Goal: Task Accomplishment & Management: Manage account settings

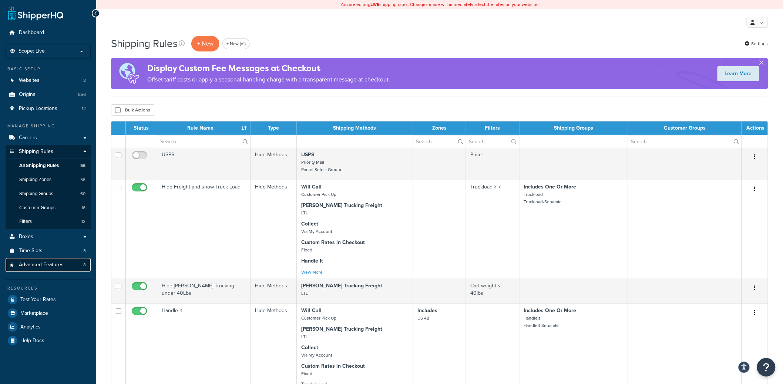
click at [31, 267] on span "Advanced Features" at bounding box center [41, 265] width 45 height 6
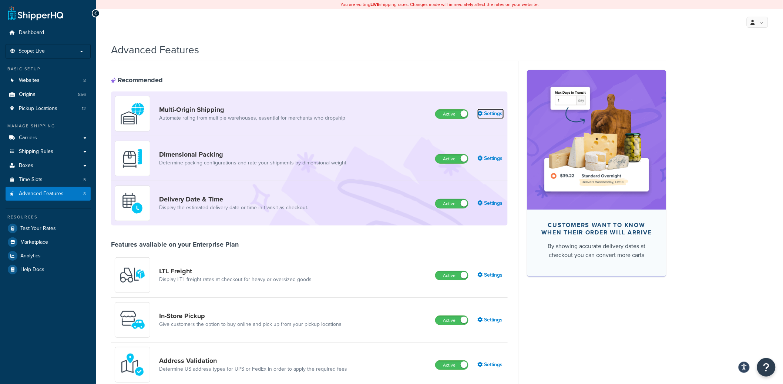
click at [495, 114] on link "Settings" at bounding box center [490, 113] width 27 height 10
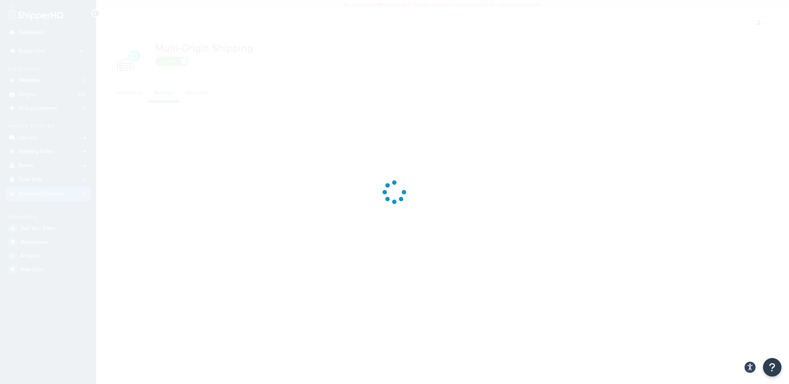
select select "false"
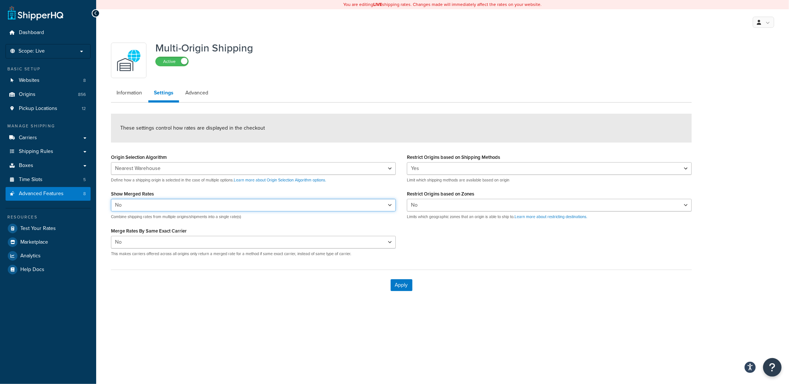
click at [145, 207] on select "Yes No" at bounding box center [253, 205] width 285 height 13
click at [47, 153] on span "Shipping Rules" at bounding box center [36, 151] width 34 height 6
drag, startPoint x: 124, startPoint y: 191, endPoint x: 187, endPoint y: 199, distance: 63.0
click at [184, 194] on div "Show Merged Rates Yes No Combine shipping rates from multiple origins/shipments…" at bounding box center [253, 203] width 285 height 31
click at [580, 125] on div "These settings control how rates are displayed in the checkout" at bounding box center [401, 128] width 581 height 29
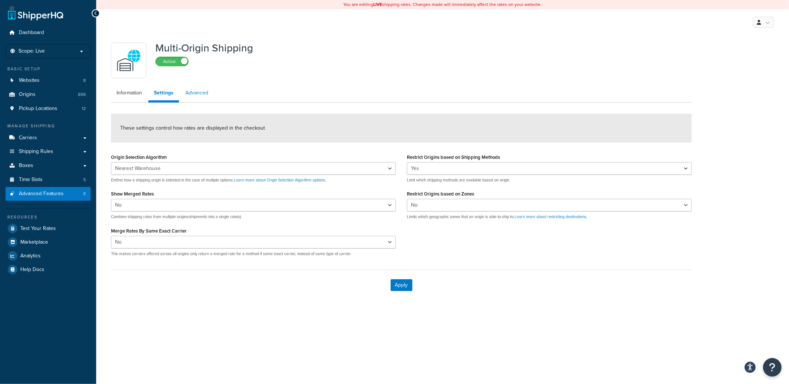
click at [191, 93] on link "Advanced" at bounding box center [197, 92] width 34 height 15
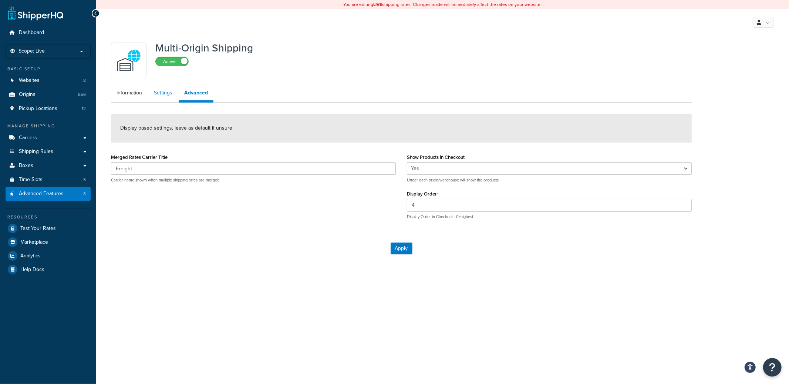
click at [163, 95] on link "Settings" at bounding box center [163, 92] width 30 height 15
select select "false"
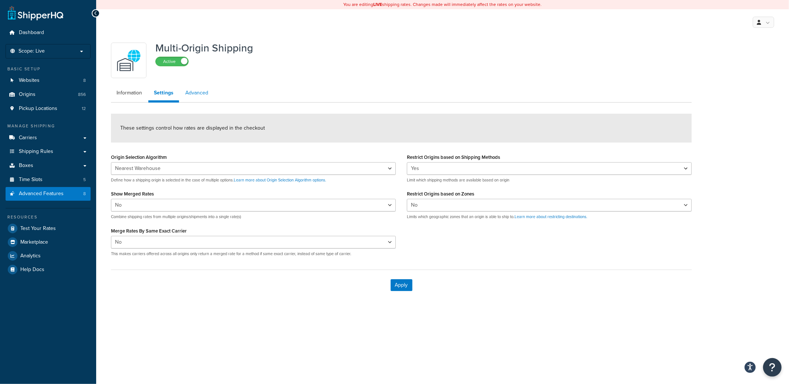
click at [187, 92] on link "Advanced" at bounding box center [197, 92] width 34 height 15
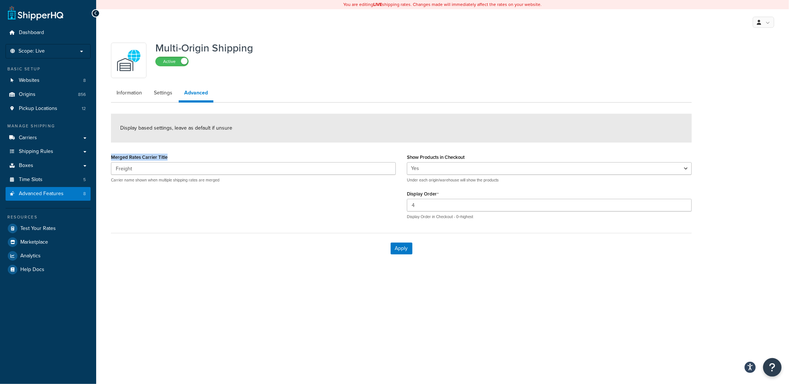
drag, startPoint x: 113, startPoint y: 161, endPoint x: 181, endPoint y: 157, distance: 69.0
click at [181, 157] on div "Merged Rates Carrier Title Freight Carrier name shown when multiple shipping ra…" at bounding box center [253, 167] width 285 height 31
click at [211, 208] on div "Merged Rates Carrier Title Freight Carrier name shown when multiple shipping ra…" at bounding box center [401, 189] width 592 height 74
click at [165, 97] on link "Settings" at bounding box center [163, 92] width 30 height 15
select select "false"
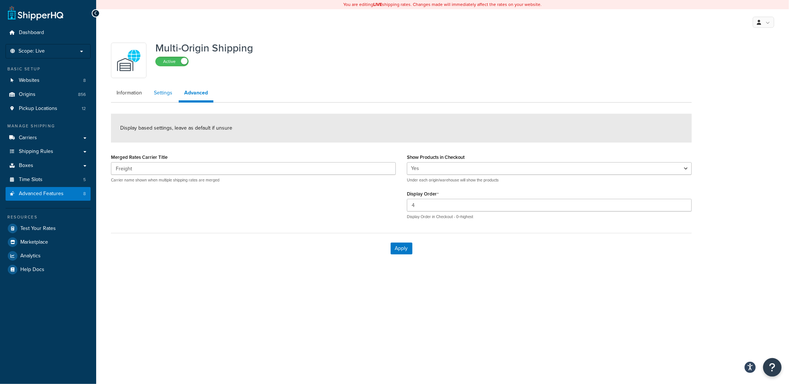
select select "false"
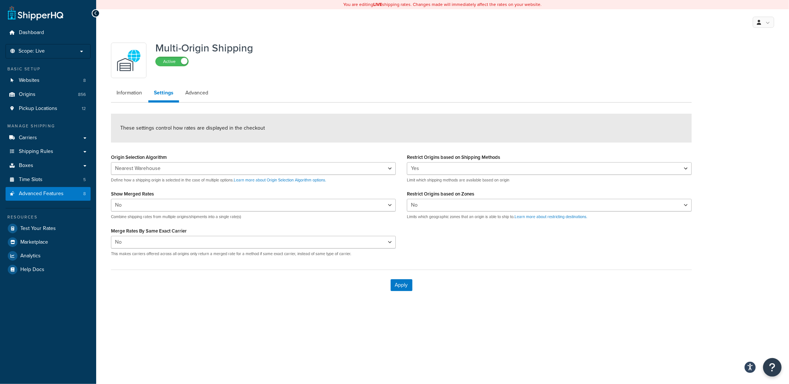
click at [373, 128] on div "These settings control how rates are displayed in the checkout" at bounding box center [401, 128] width 581 height 29
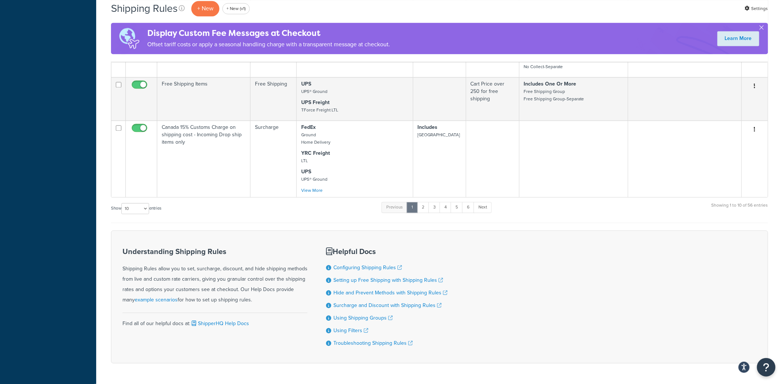
scroll to position [636, 0]
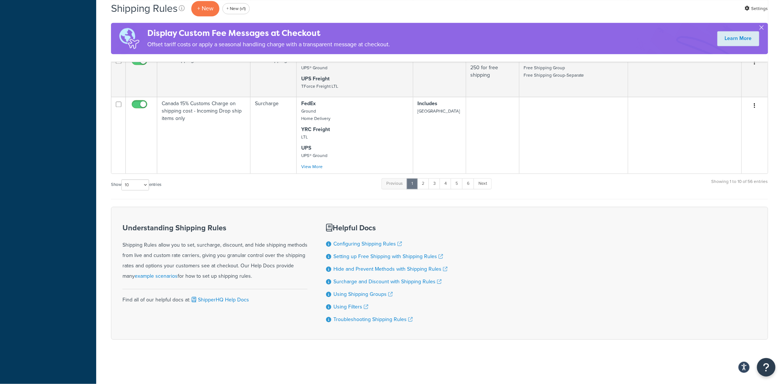
click at [121, 186] on label "Show 10 15 25 50 100 1000 entries" at bounding box center [136, 184] width 50 height 11
click at [121, 186] on select "10 15 25 50 100 1000" at bounding box center [135, 184] width 28 height 11
click at [129, 185] on select "10 15 25 50 100 1000" at bounding box center [135, 184] width 28 height 11
select select "1000"
click at [122, 179] on select "10 15 25 50 100 1000" at bounding box center [135, 184] width 28 height 11
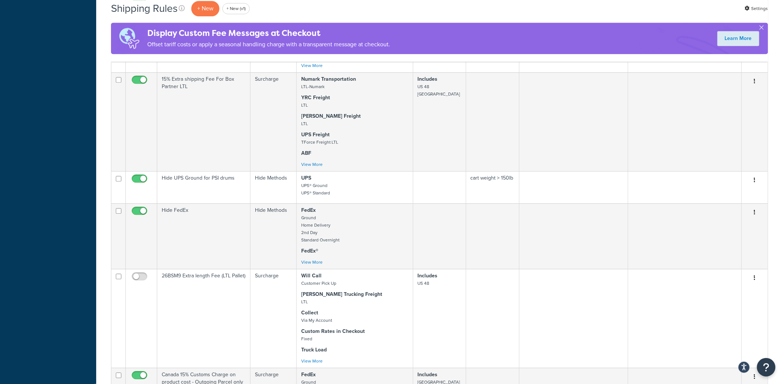
scroll to position [982, 0]
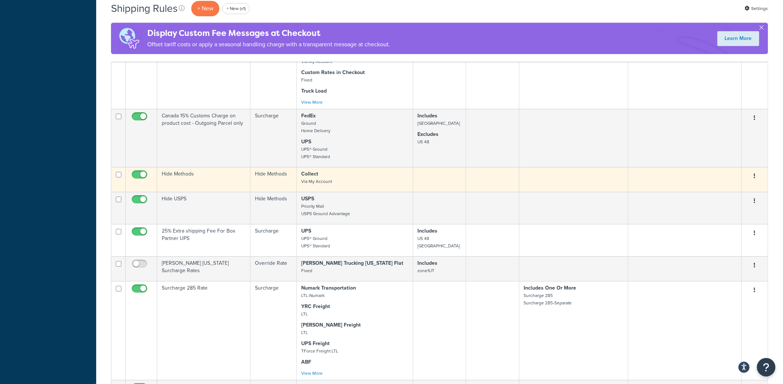
click at [294, 192] on td "Hide Methods" at bounding box center [274, 179] width 46 height 25
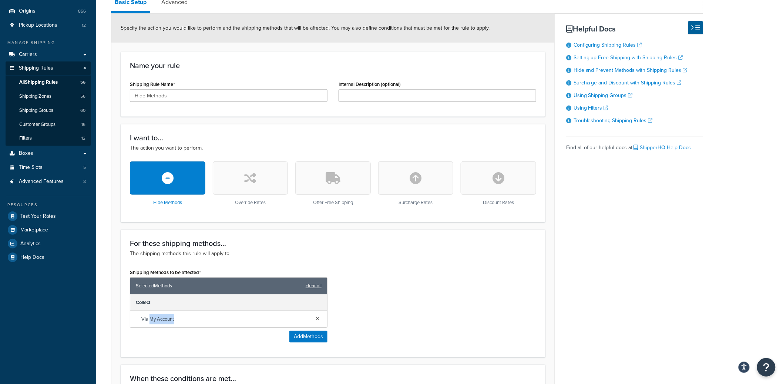
drag, startPoint x: 175, startPoint y: 323, endPoint x: 150, endPoint y: 321, distance: 24.9
click at [150, 321] on div "Via My Account" at bounding box center [228, 319] width 197 height 16
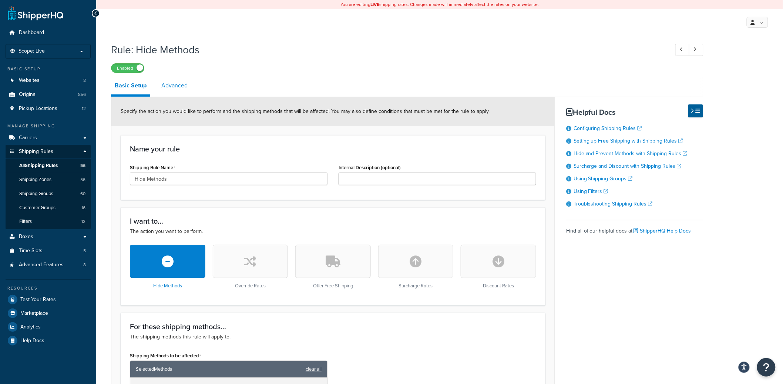
click at [183, 93] on link "Advanced" at bounding box center [175, 86] width 34 height 18
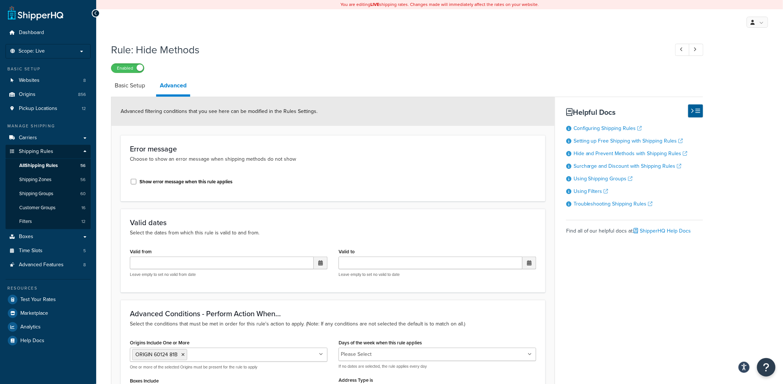
click at [178, 87] on link "Advanced" at bounding box center [173, 87] width 34 height 20
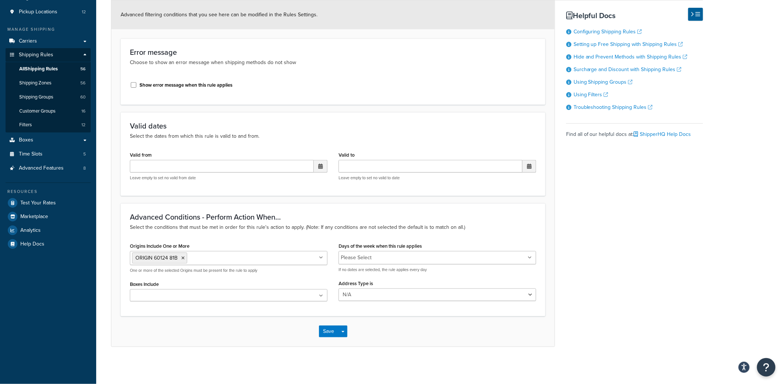
drag, startPoint x: 131, startPoint y: 247, endPoint x: 198, endPoint y: 246, distance: 66.6
click at [198, 246] on div "Origins Include One or More ORIGIN 60124 81B ORIGIN 23L ORIGIN 23M ORIGIN 01453…" at bounding box center [229, 257] width 198 height 33
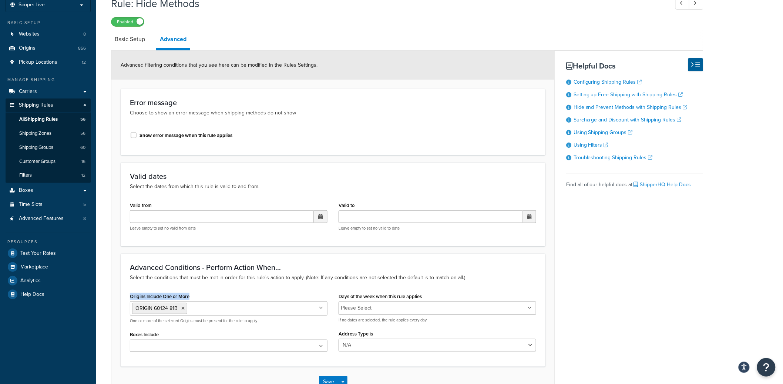
scroll to position [0, 0]
